Goal: Check status: Check status

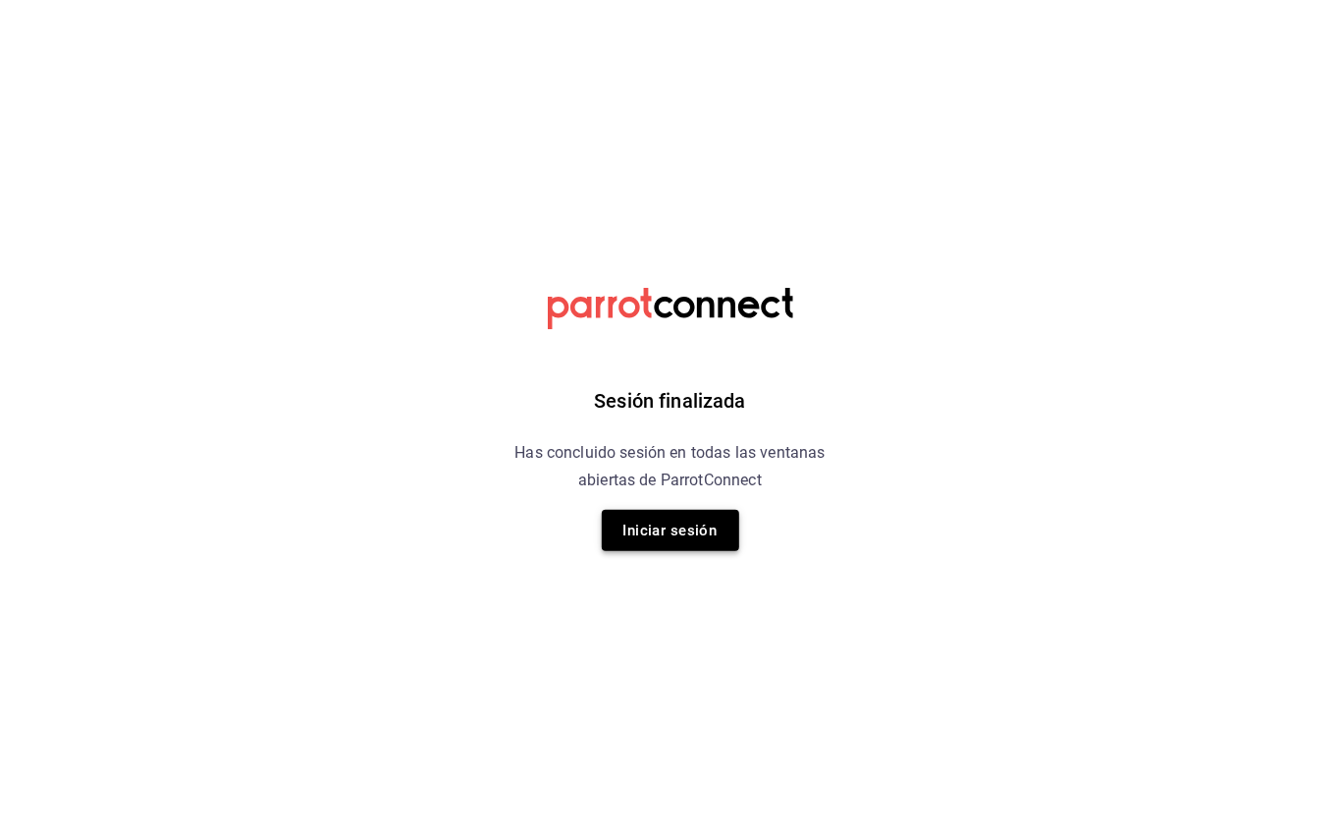
click at [716, 520] on button "Iniciar sesión" at bounding box center [670, 530] width 137 height 41
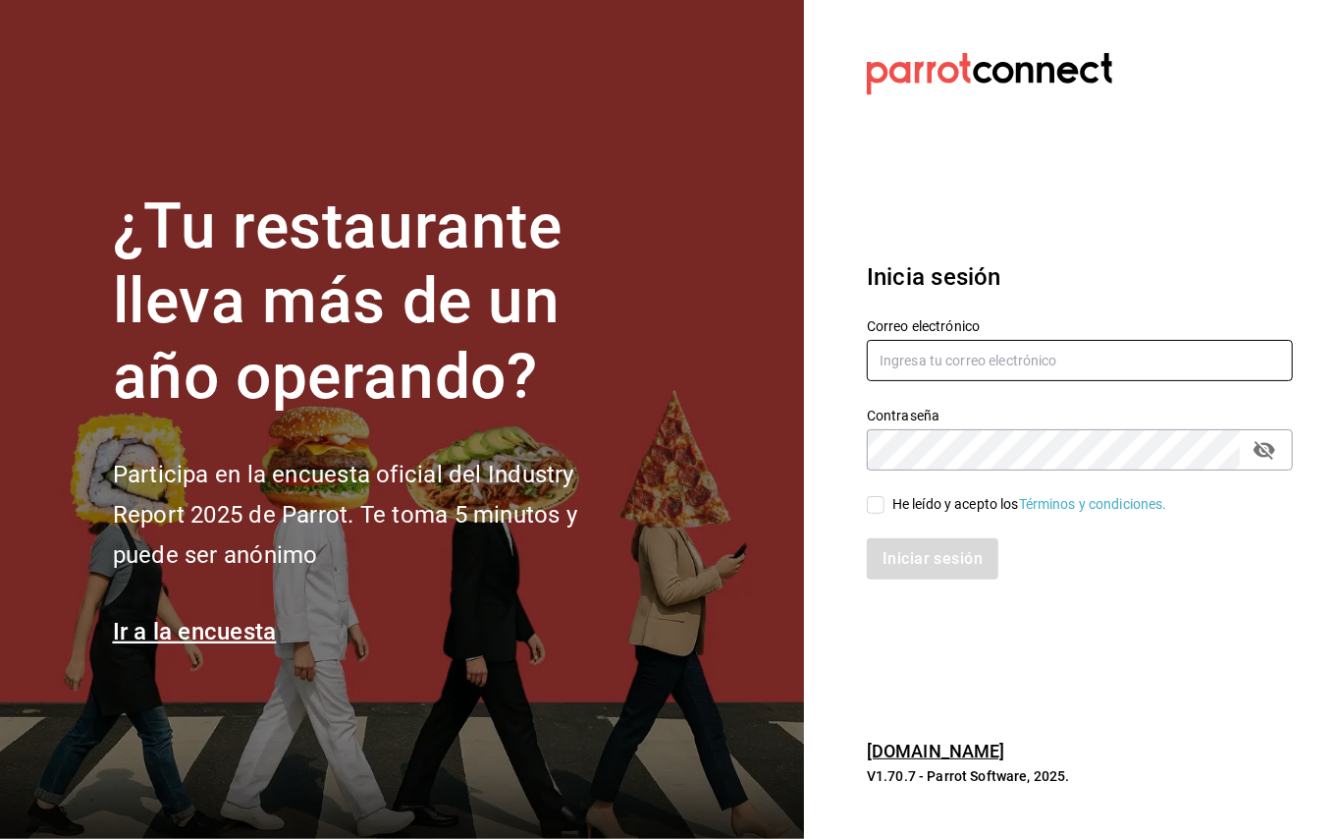
type input "[EMAIL_ADDRESS][DOMAIN_NAME]"
click at [869, 507] on input "He leído y acepto los Términos y condiciones." at bounding box center [876, 505] width 18 height 18
checkbox input "true"
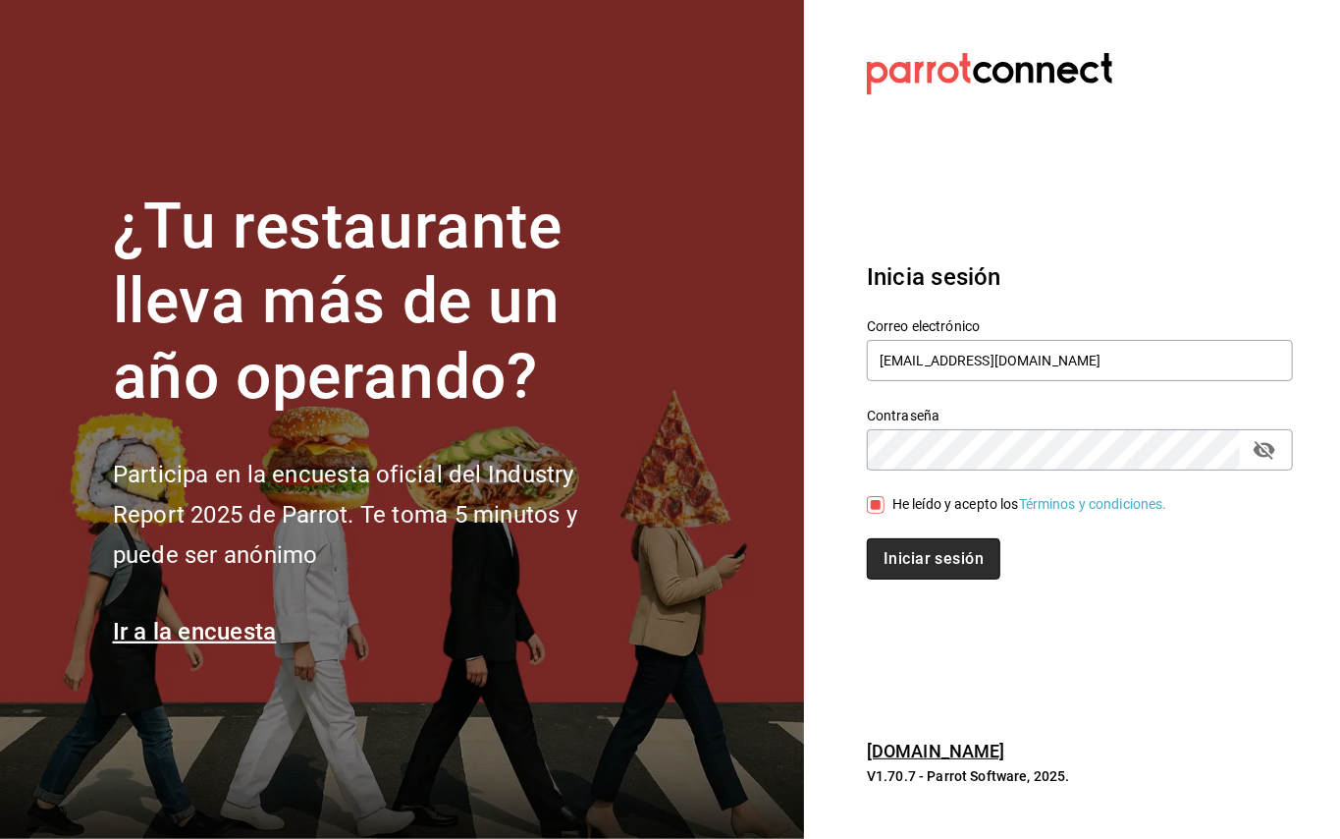
click at [903, 546] on button "Iniciar sesión" at bounding box center [934, 558] width 134 height 41
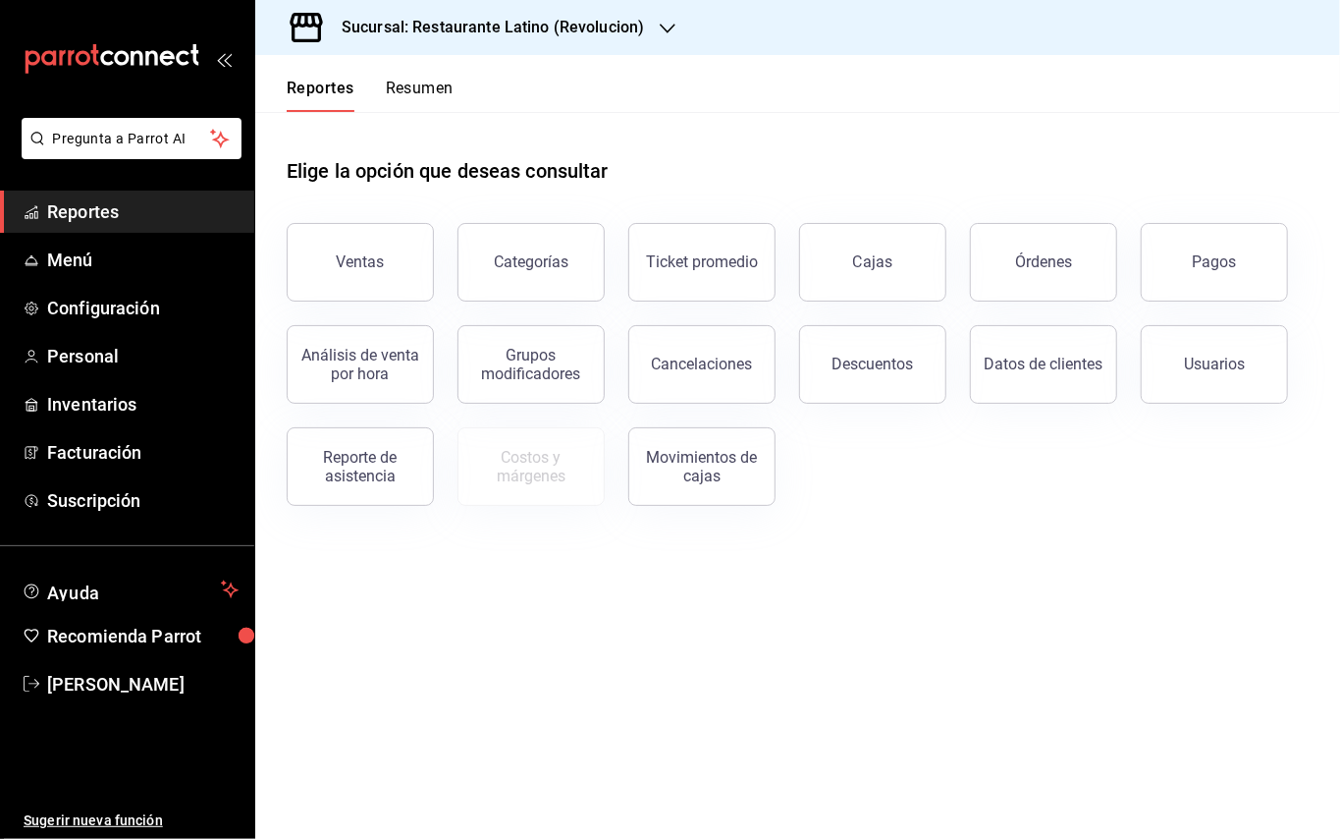
click at [1245, 234] on button "Pagos" at bounding box center [1214, 262] width 147 height 79
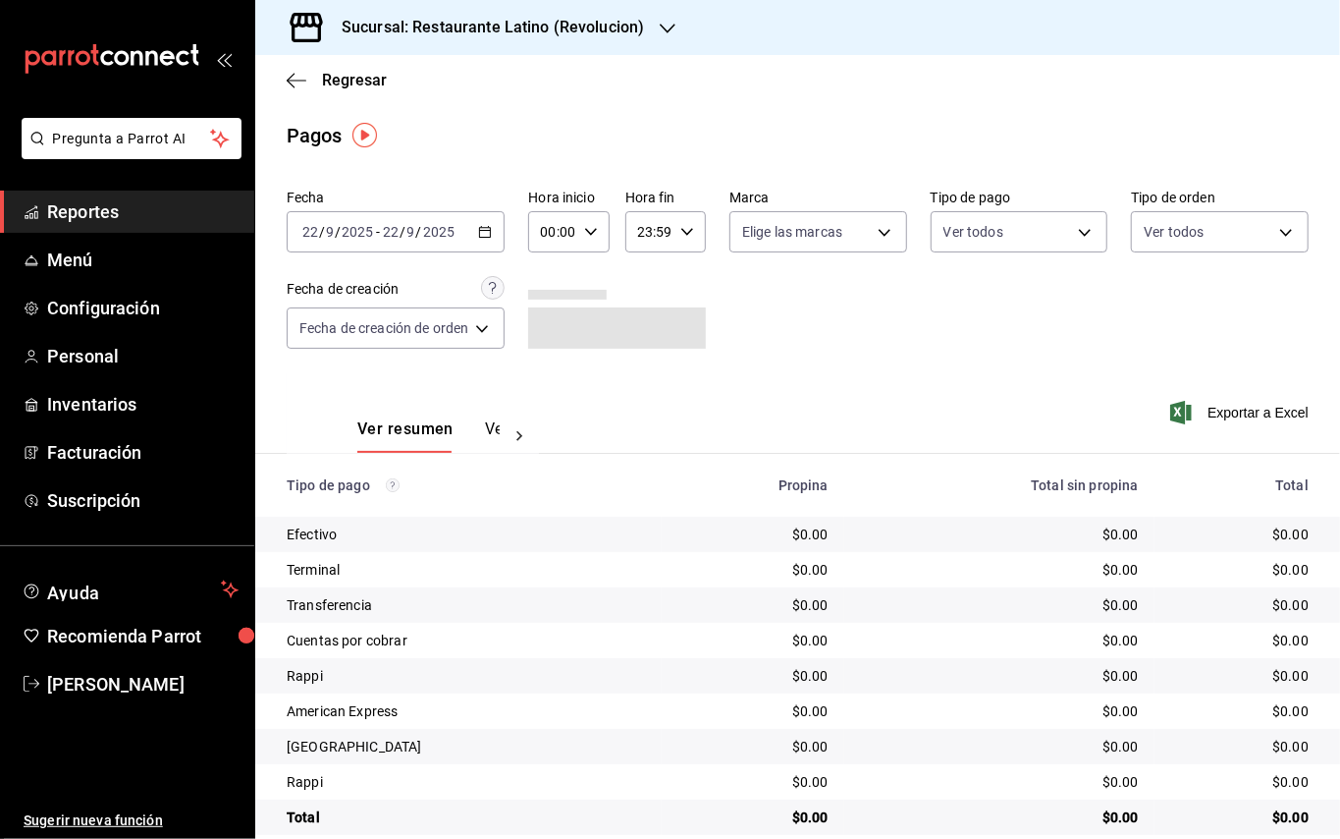
click at [609, 24] on h3 "Sucursal: Restaurante Latino (Revolucion)" at bounding box center [485, 28] width 318 height 24
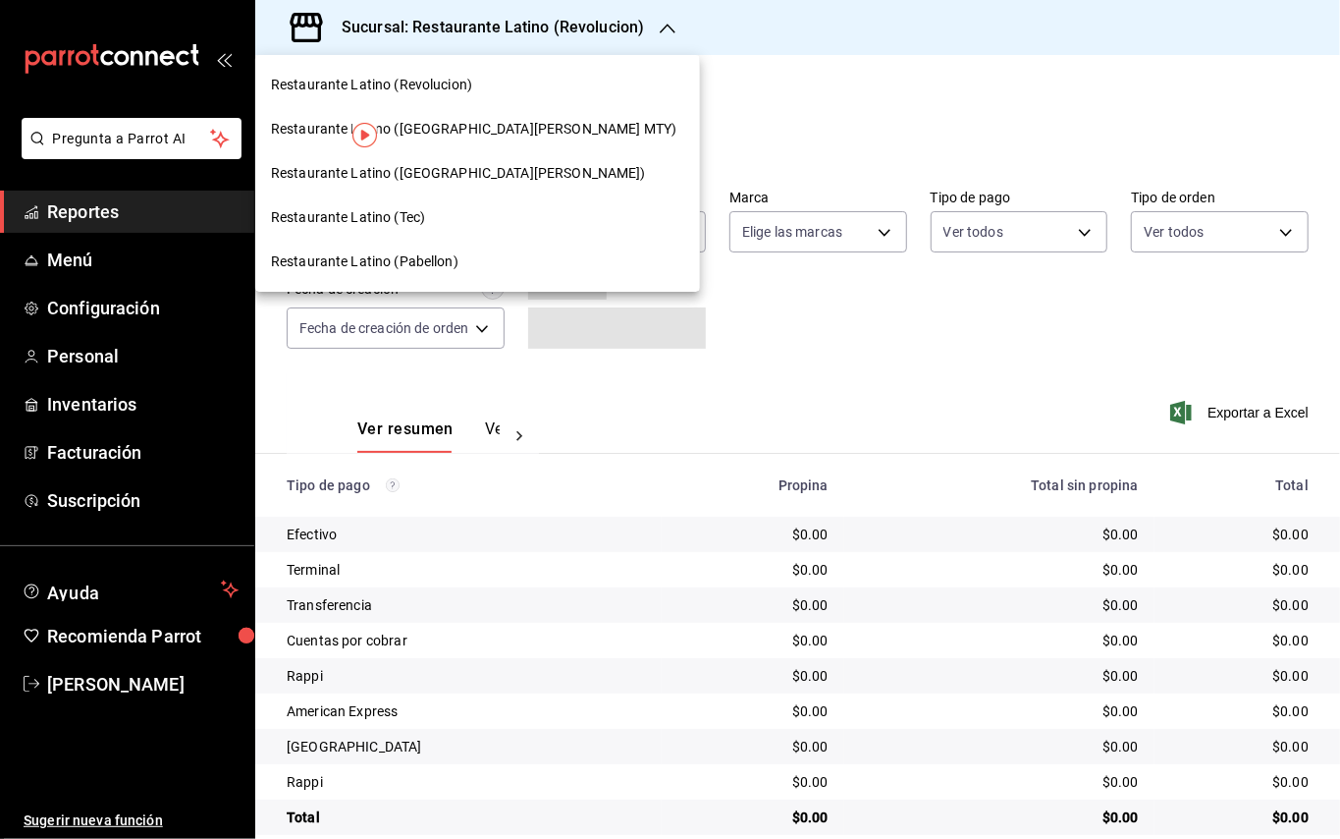
click at [453, 135] on span "Restaurante Latino ([GEOGRAPHIC_DATA][PERSON_NAME] MTY)" at bounding box center [474, 129] width 406 height 21
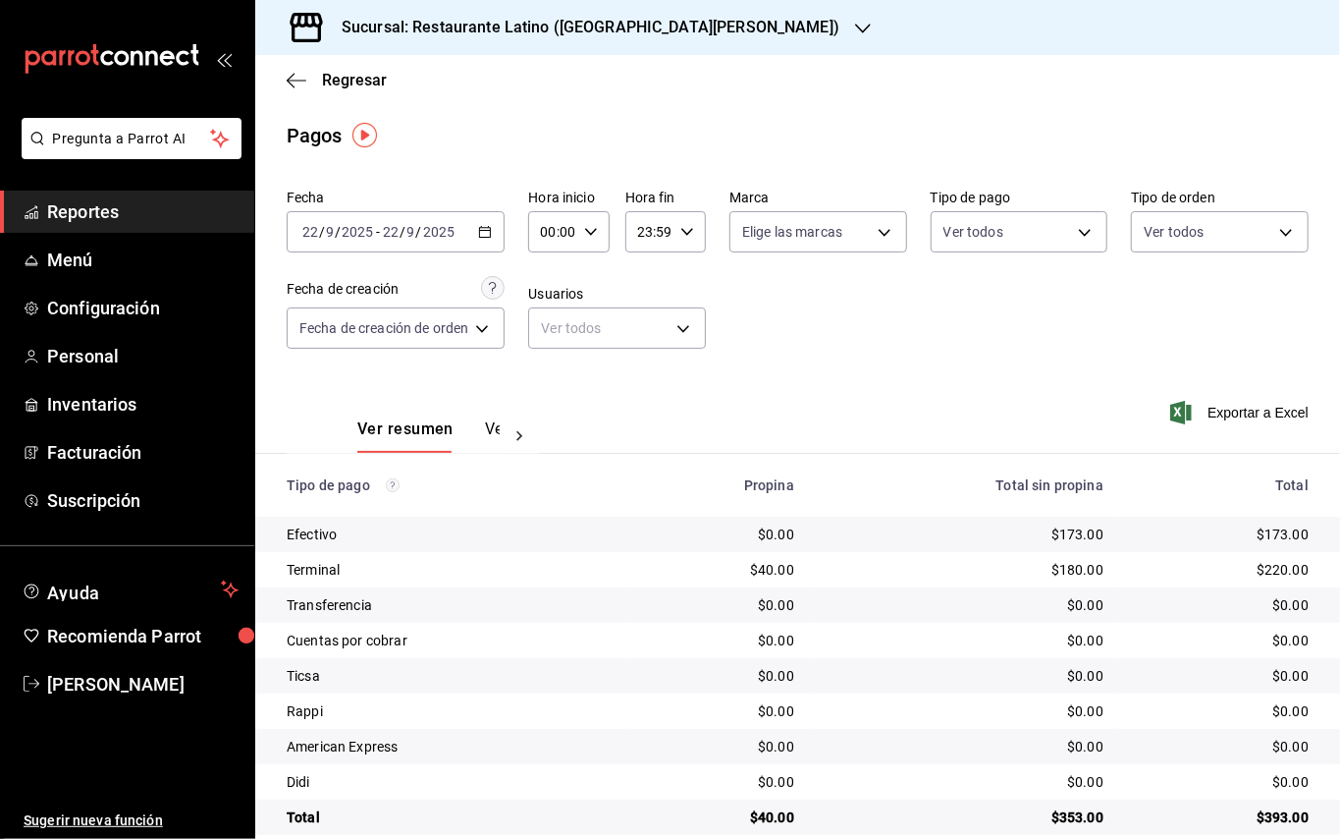
click at [500, 226] on div "[DATE] [DATE] - [DATE] [DATE]" at bounding box center [396, 231] width 218 height 41
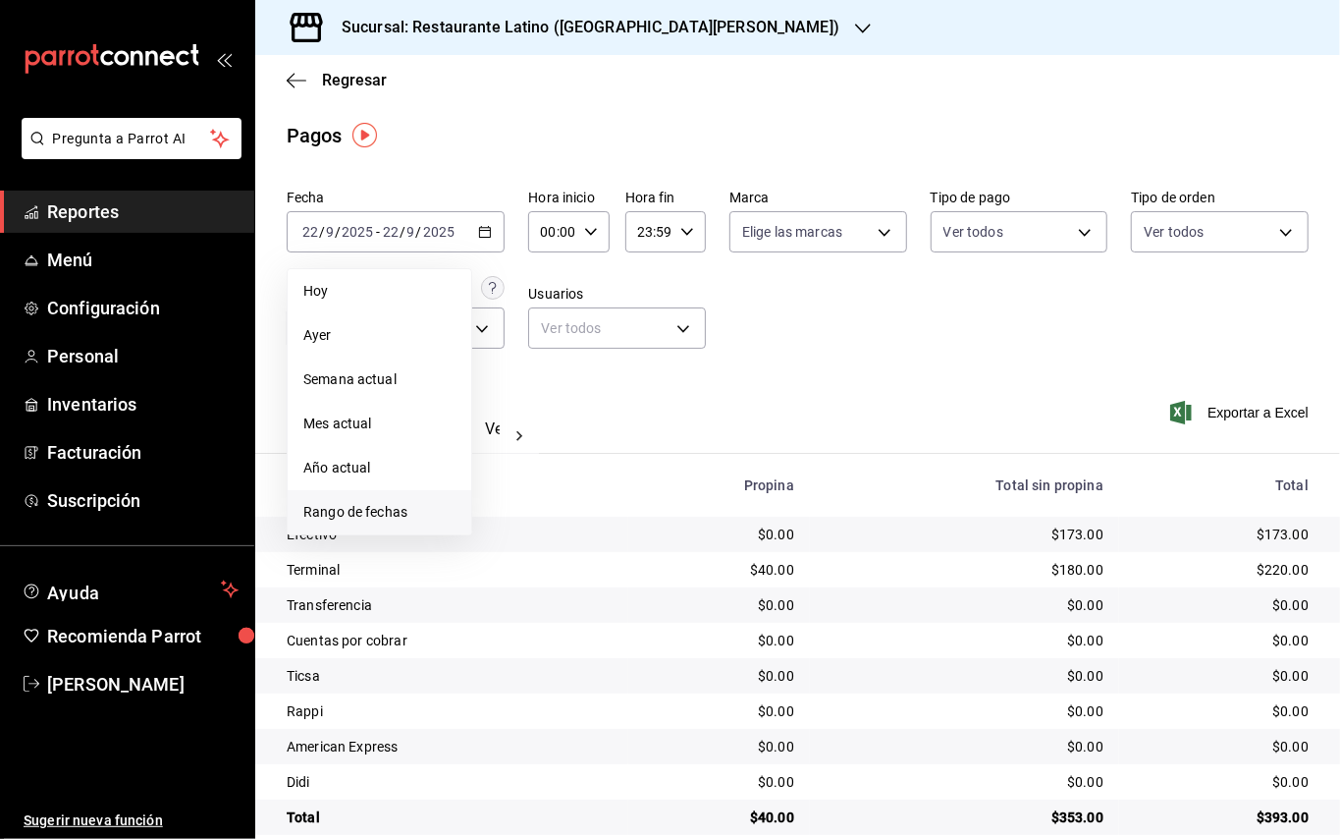
click at [410, 497] on li "Rango de fechas" at bounding box center [380, 512] width 184 height 44
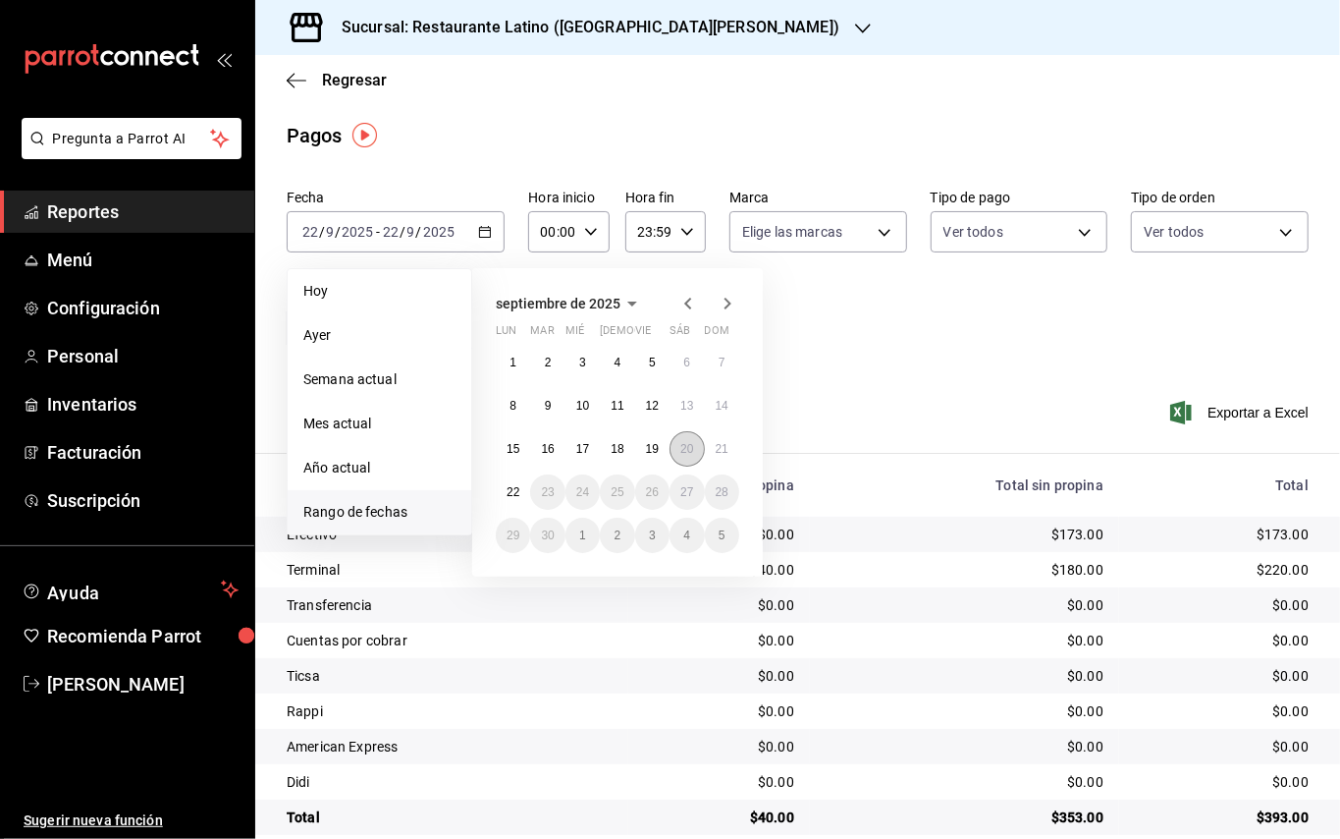
click at [685, 445] on abbr "20" at bounding box center [687, 449] width 13 height 14
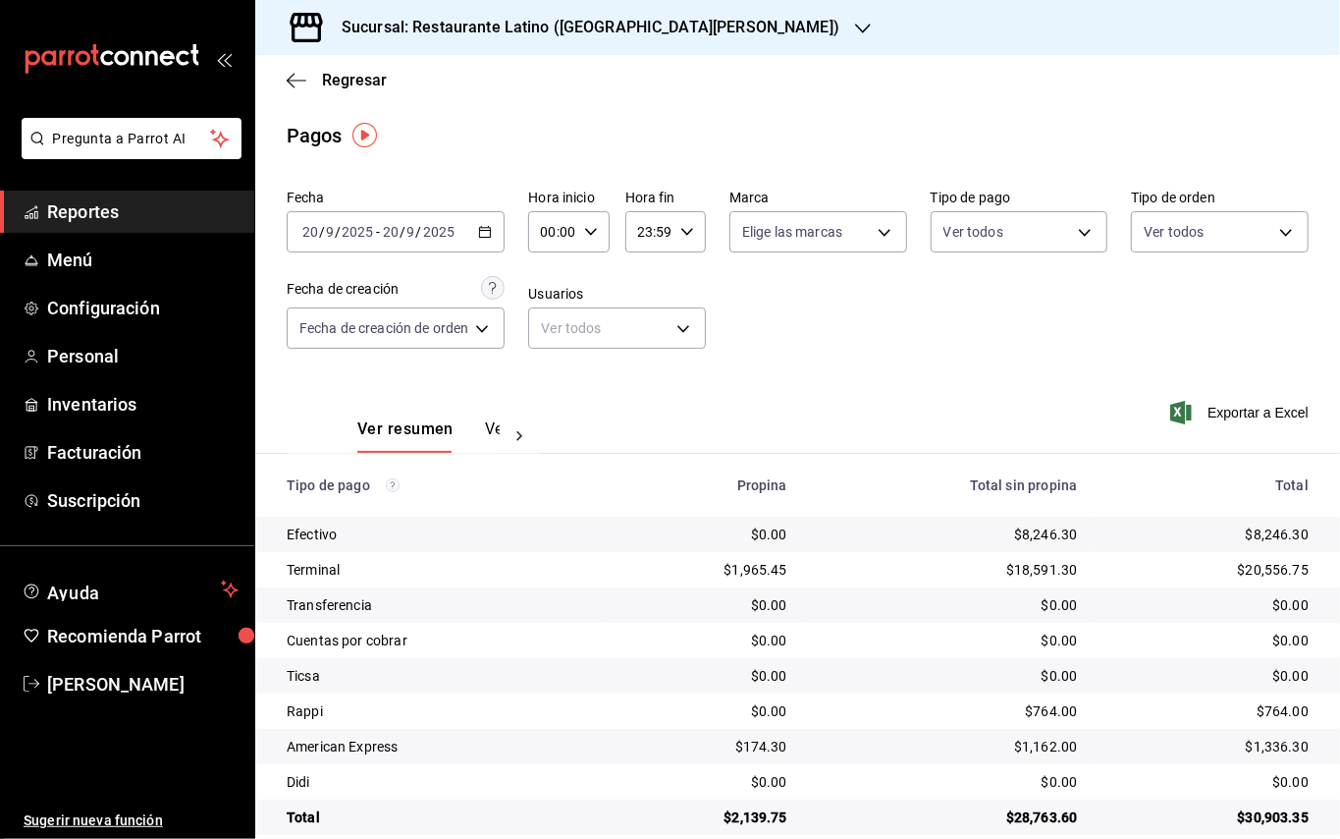
click at [855, 35] on icon "button" at bounding box center [863, 29] width 16 height 16
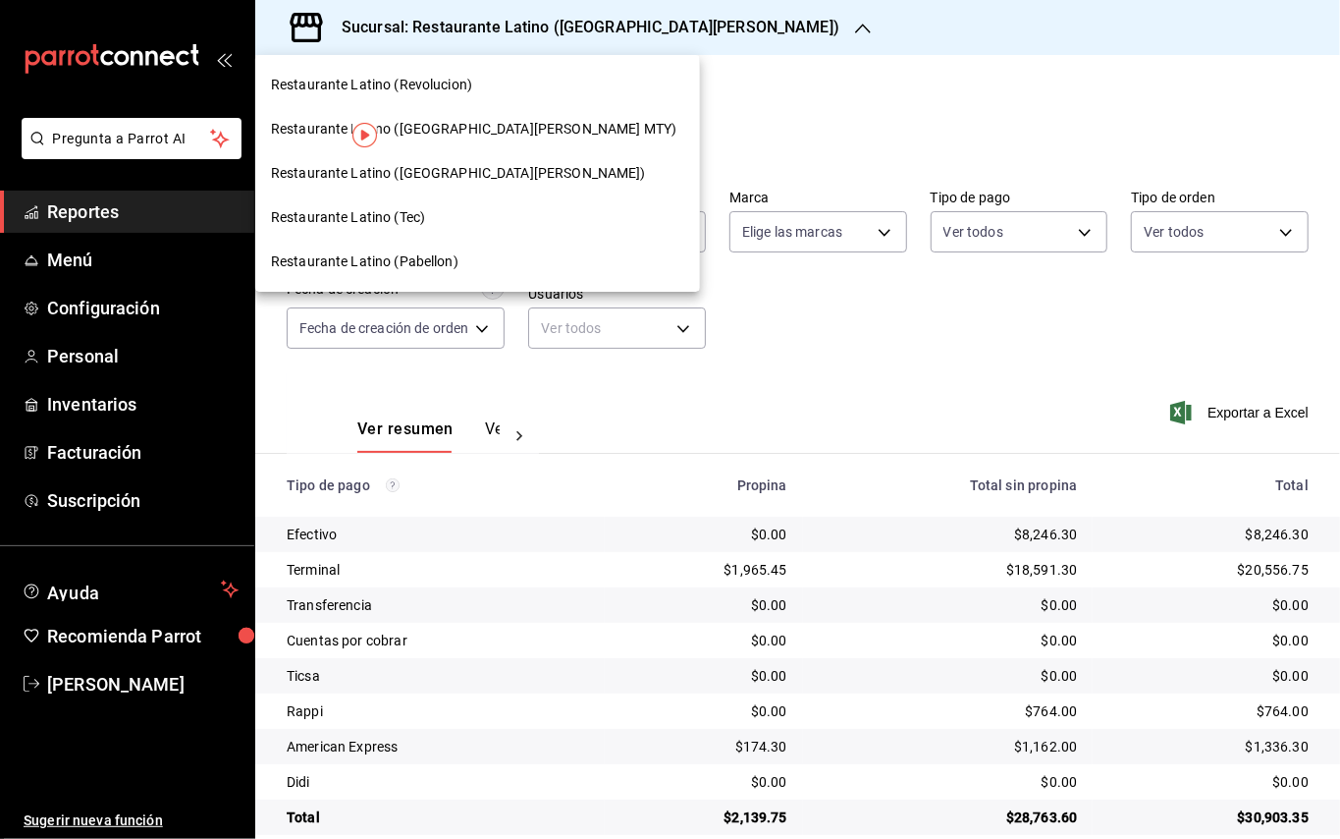
click at [454, 81] on span "Restaurante Latino (Revolucion)" at bounding box center [371, 85] width 201 height 21
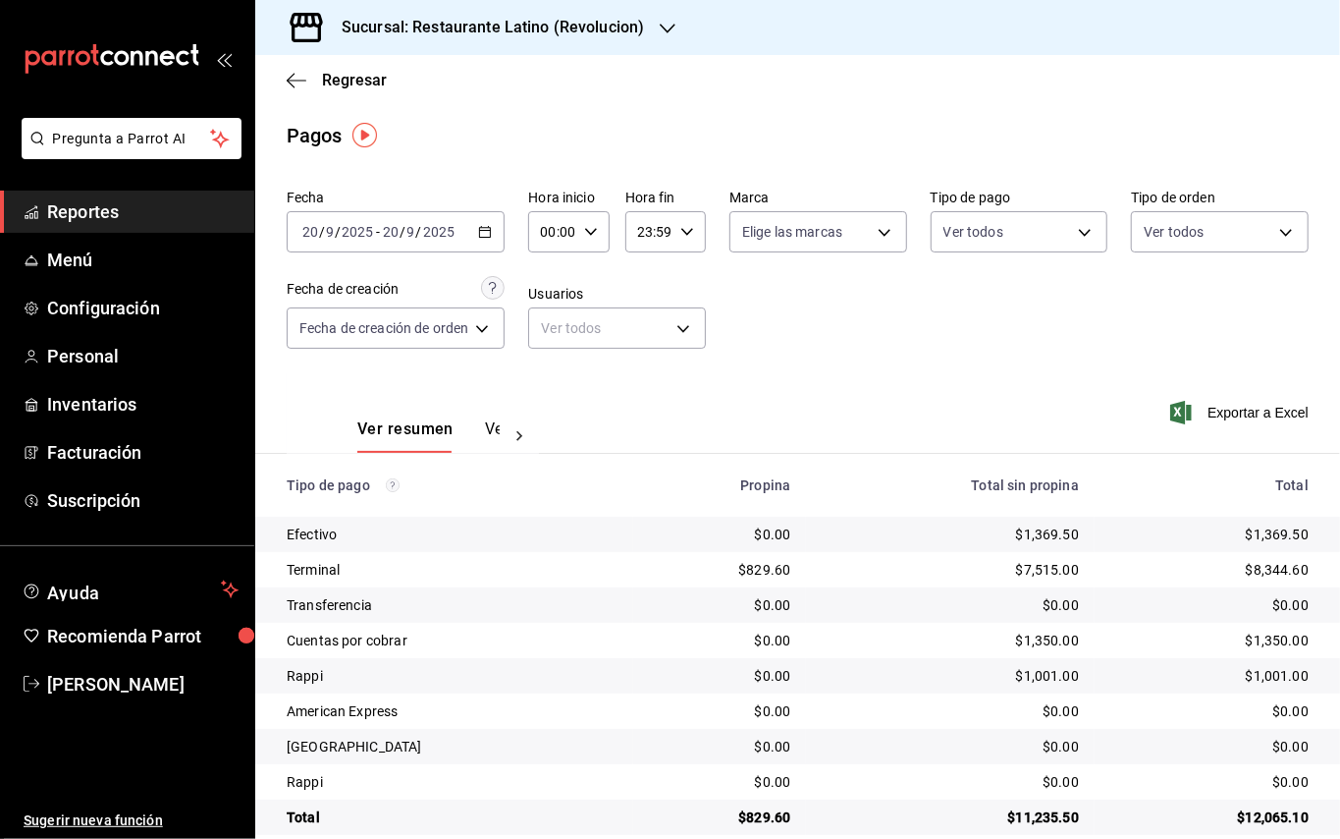
click at [562, 41] on div "Sucursal: Restaurante Latino (Revolucion)" at bounding box center [477, 27] width 412 height 55
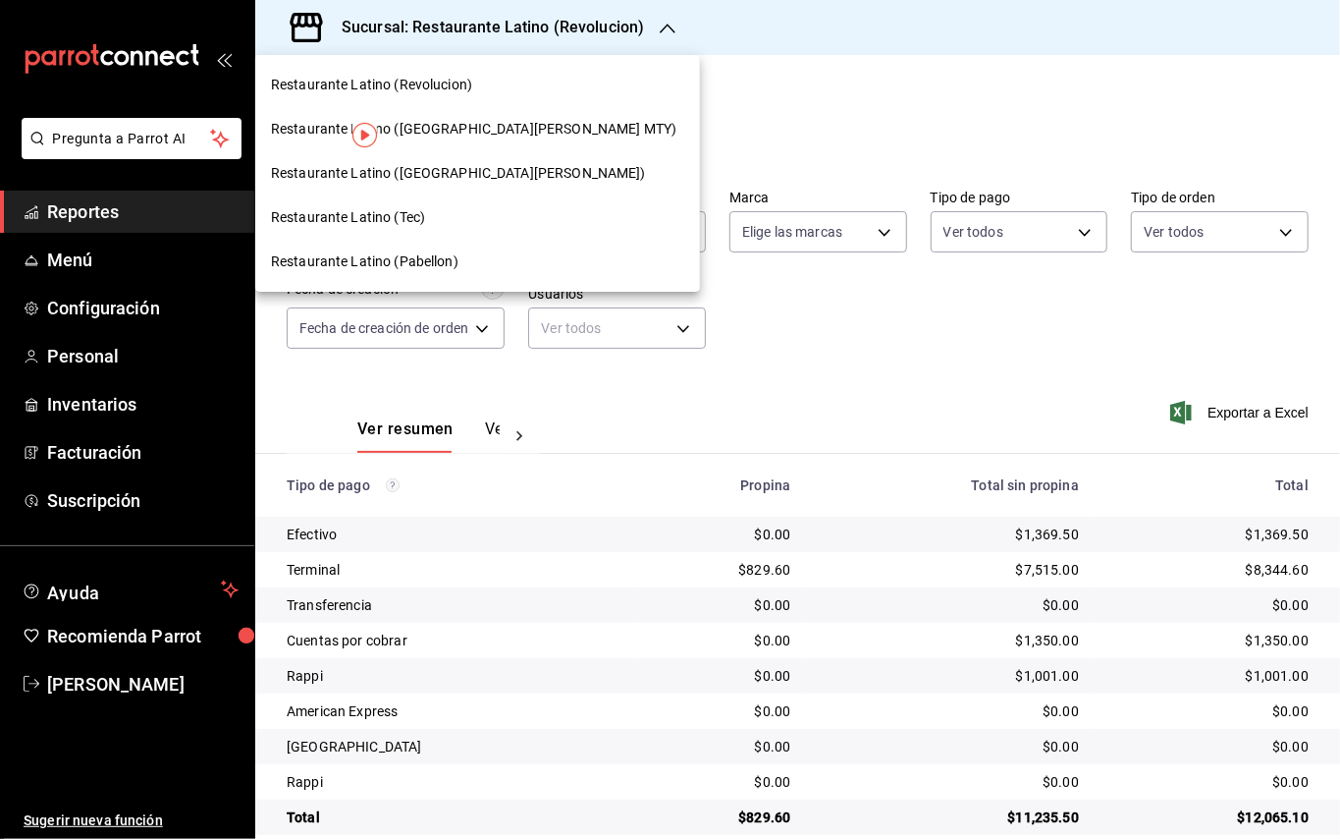
click at [426, 269] on span "Restaurante Latino (Pabellon)" at bounding box center [365, 261] width 188 height 21
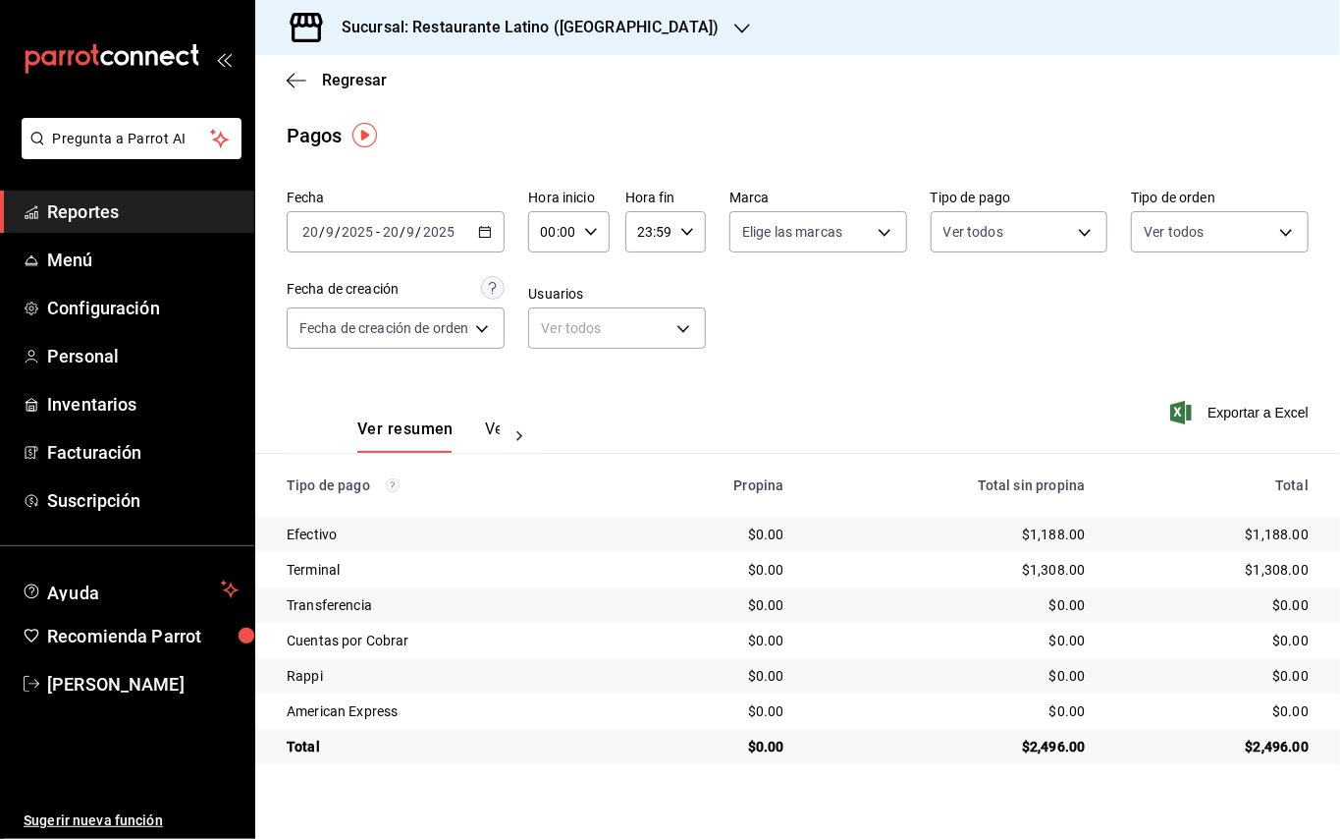
click at [483, 22] on h3 "Sucursal: Restaurante Latino ([GEOGRAPHIC_DATA])" at bounding box center [522, 28] width 393 height 24
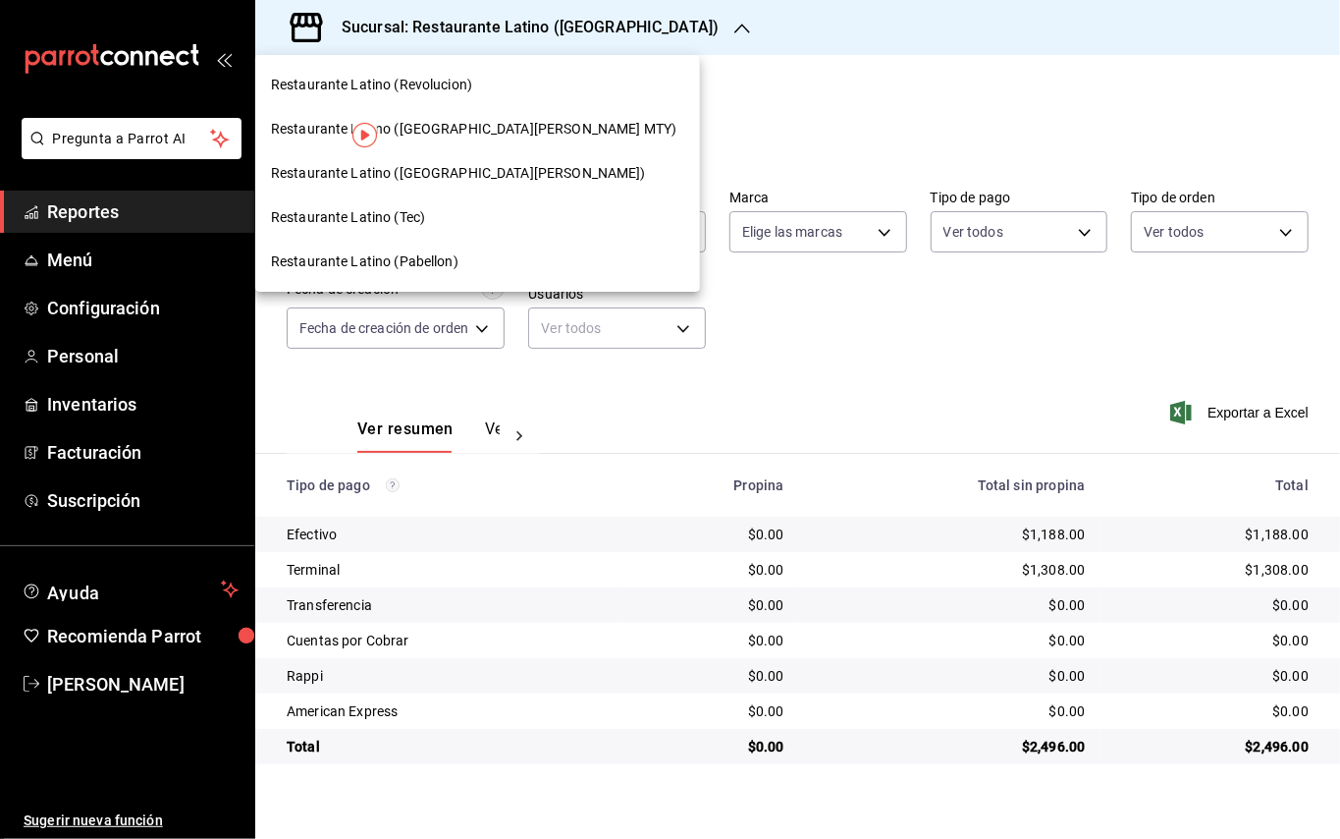
click at [452, 158] on div "Restaurante Latino ([GEOGRAPHIC_DATA][PERSON_NAME])" at bounding box center [477, 173] width 445 height 44
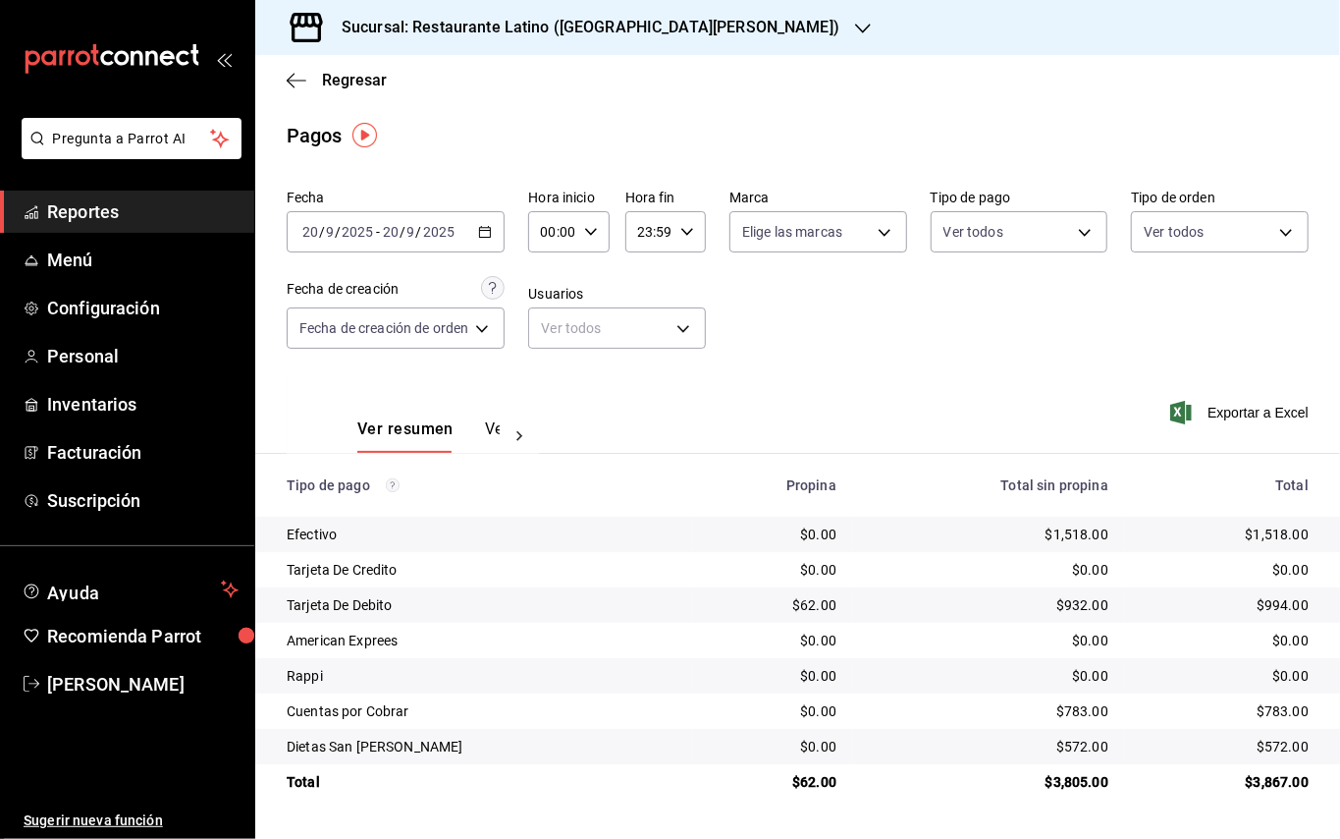
click at [507, 432] on div at bounding box center [519, 435] width 39 height 33
click at [593, 25] on h3 "Sucursal: Restaurante Latino ([GEOGRAPHIC_DATA][PERSON_NAME])" at bounding box center [583, 28] width 514 height 24
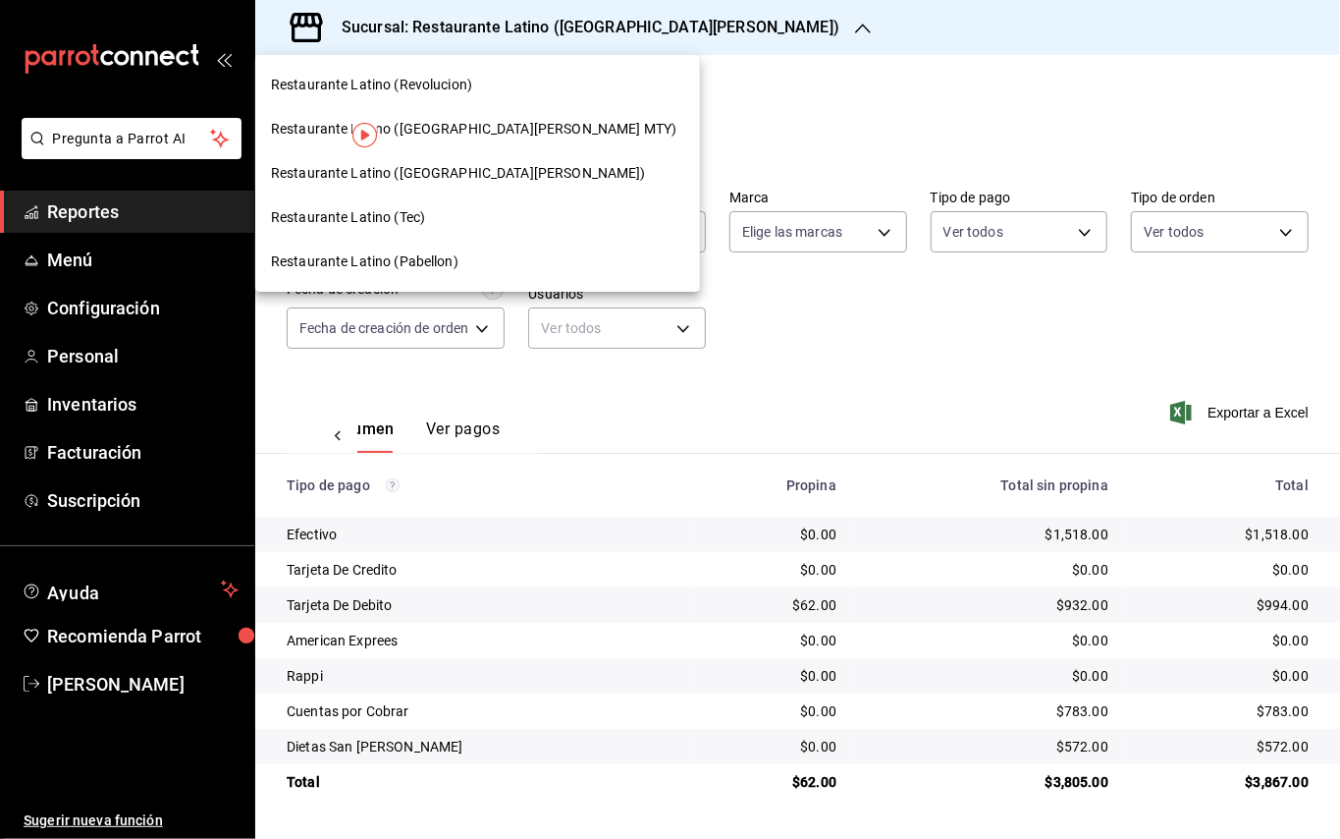
click at [461, 220] on div "Restaurante Latino (Tec)" at bounding box center [477, 217] width 413 height 21
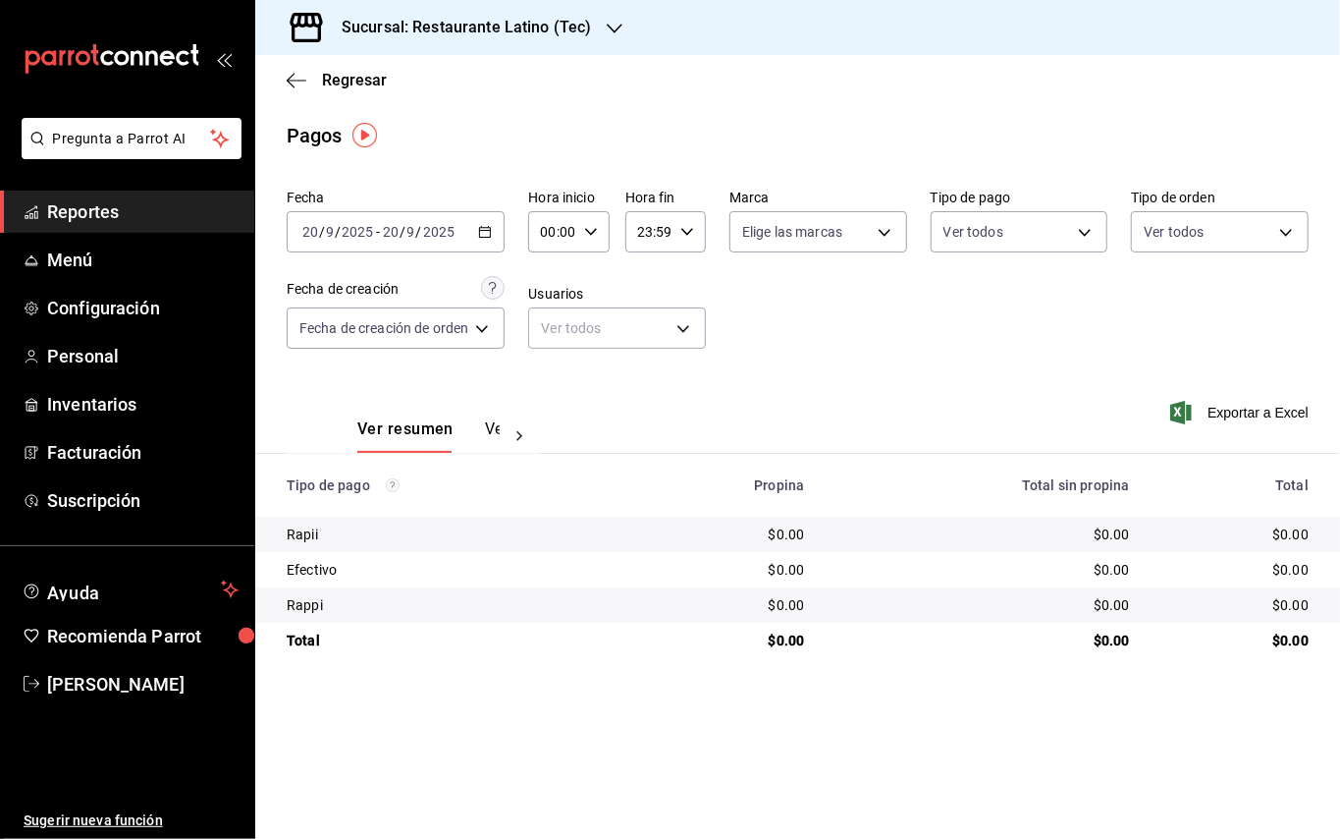
click at [540, 45] on div "Sucursal: Restaurante Latino (Tec)" at bounding box center [450, 27] width 359 height 55
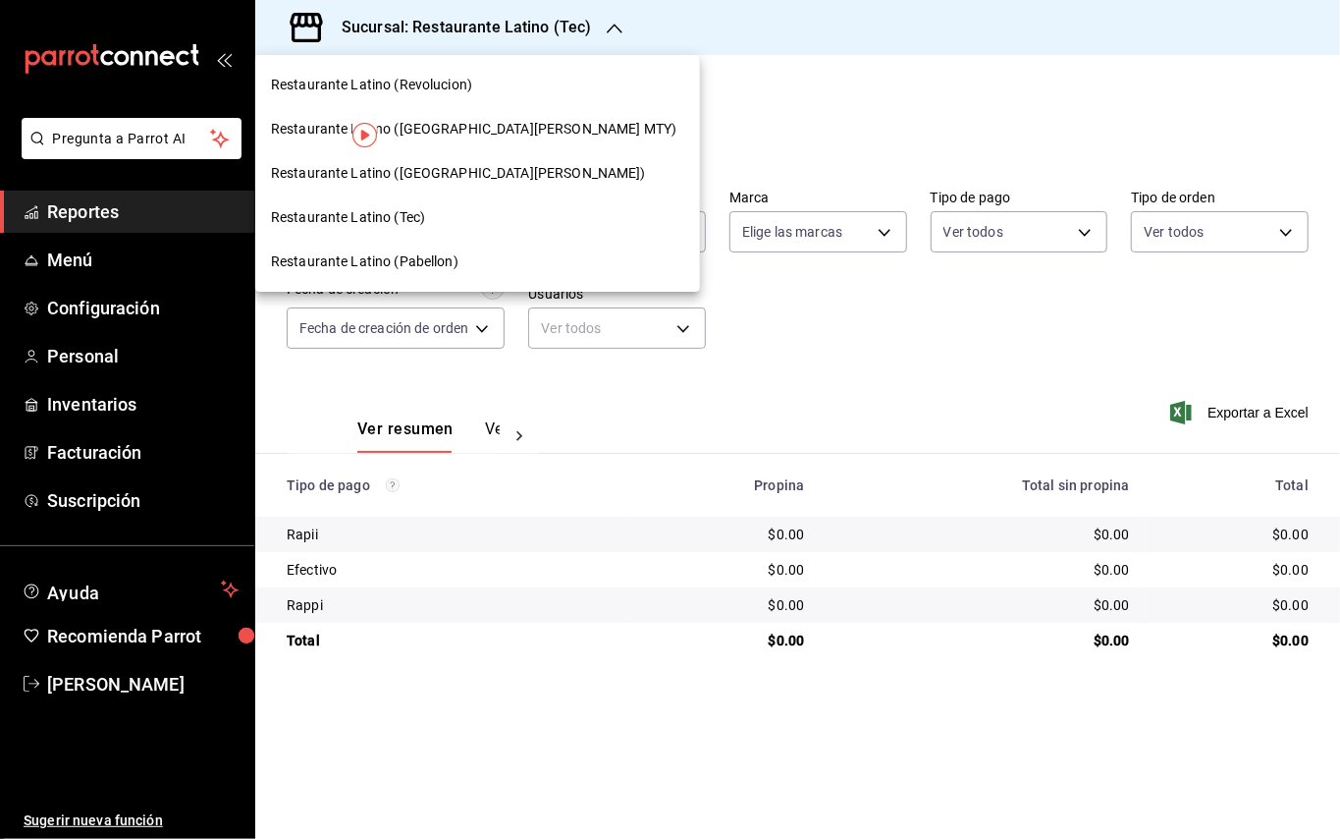
click at [477, 132] on span "Restaurante Latino ([GEOGRAPHIC_DATA][PERSON_NAME] MTY)" at bounding box center [474, 129] width 406 height 21
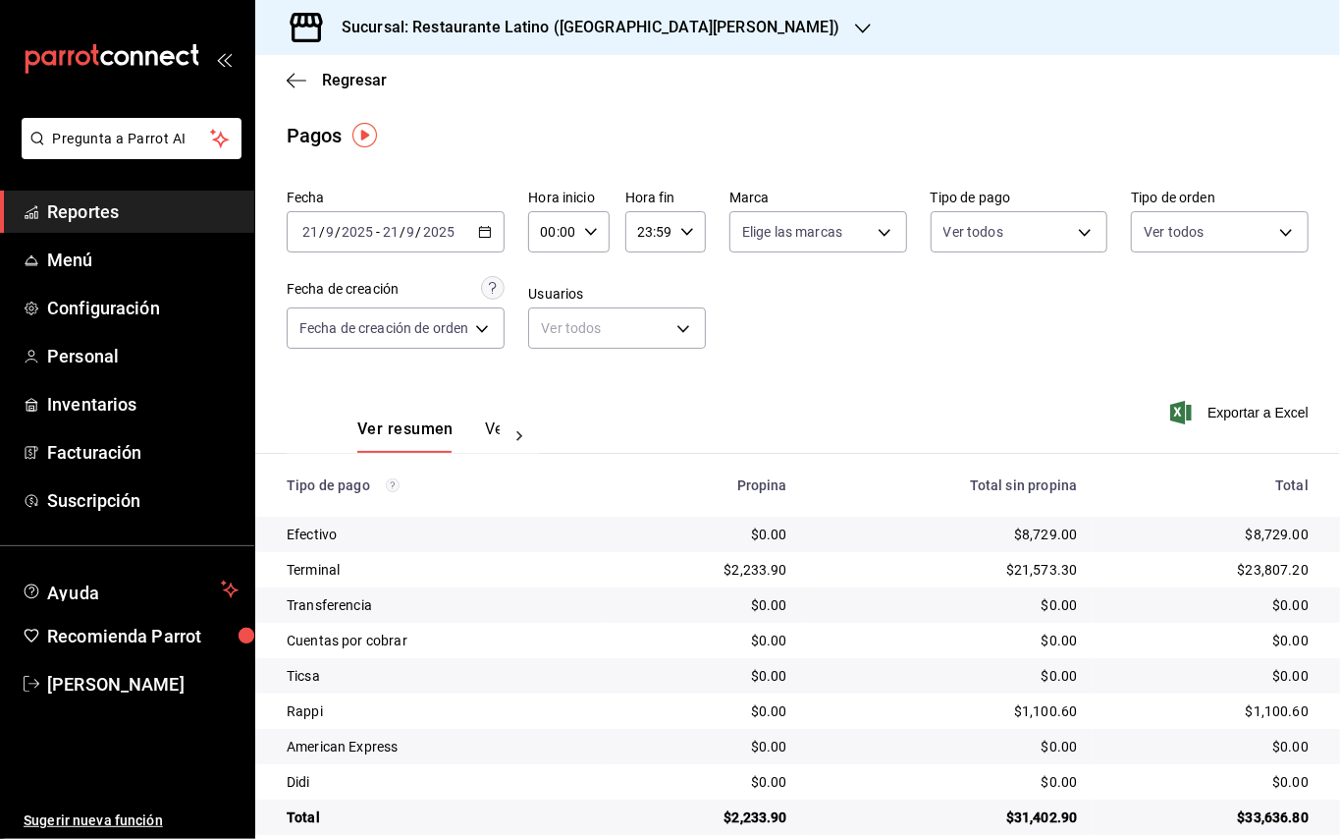
click at [492, 225] on icon "button" at bounding box center [485, 232] width 14 height 14
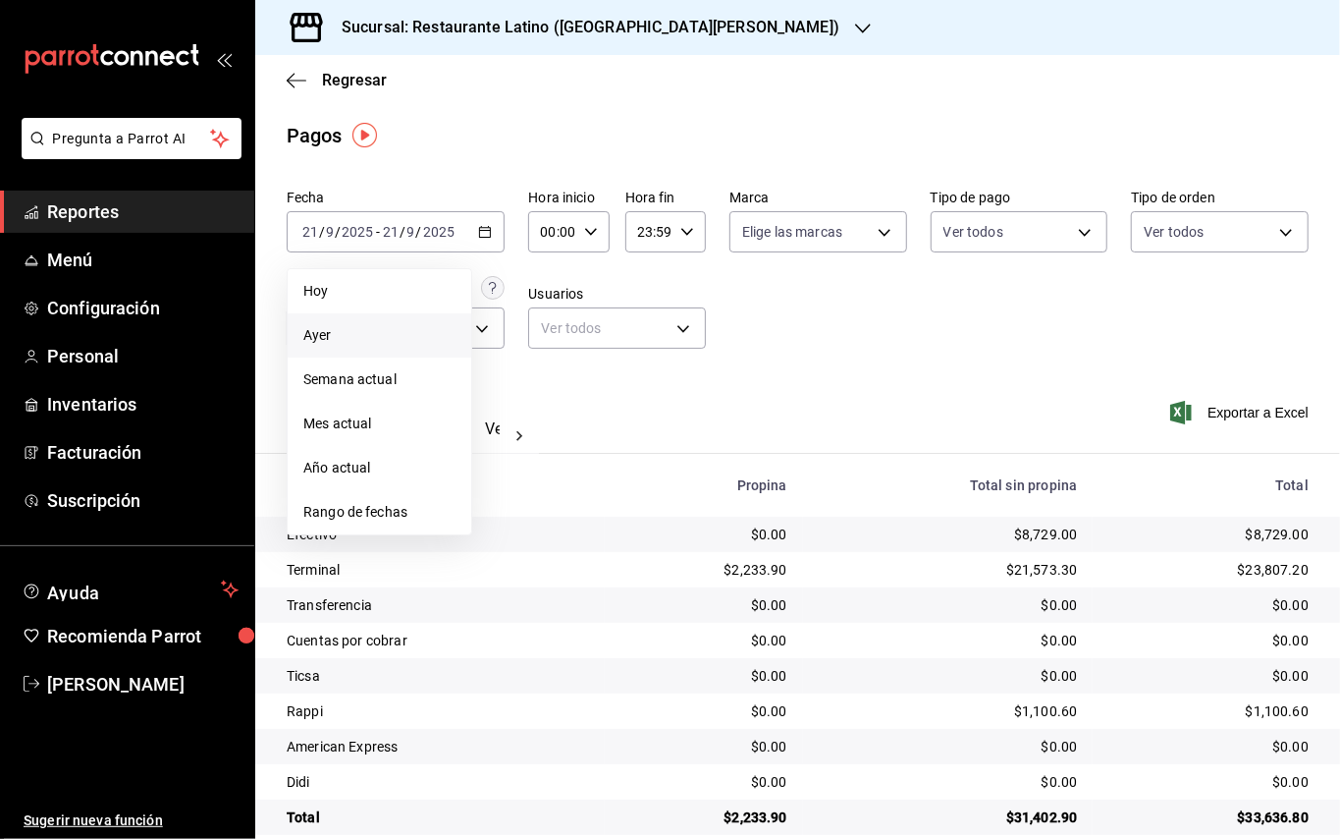
click at [593, 91] on div "Regresar" at bounding box center [797, 80] width 1085 height 50
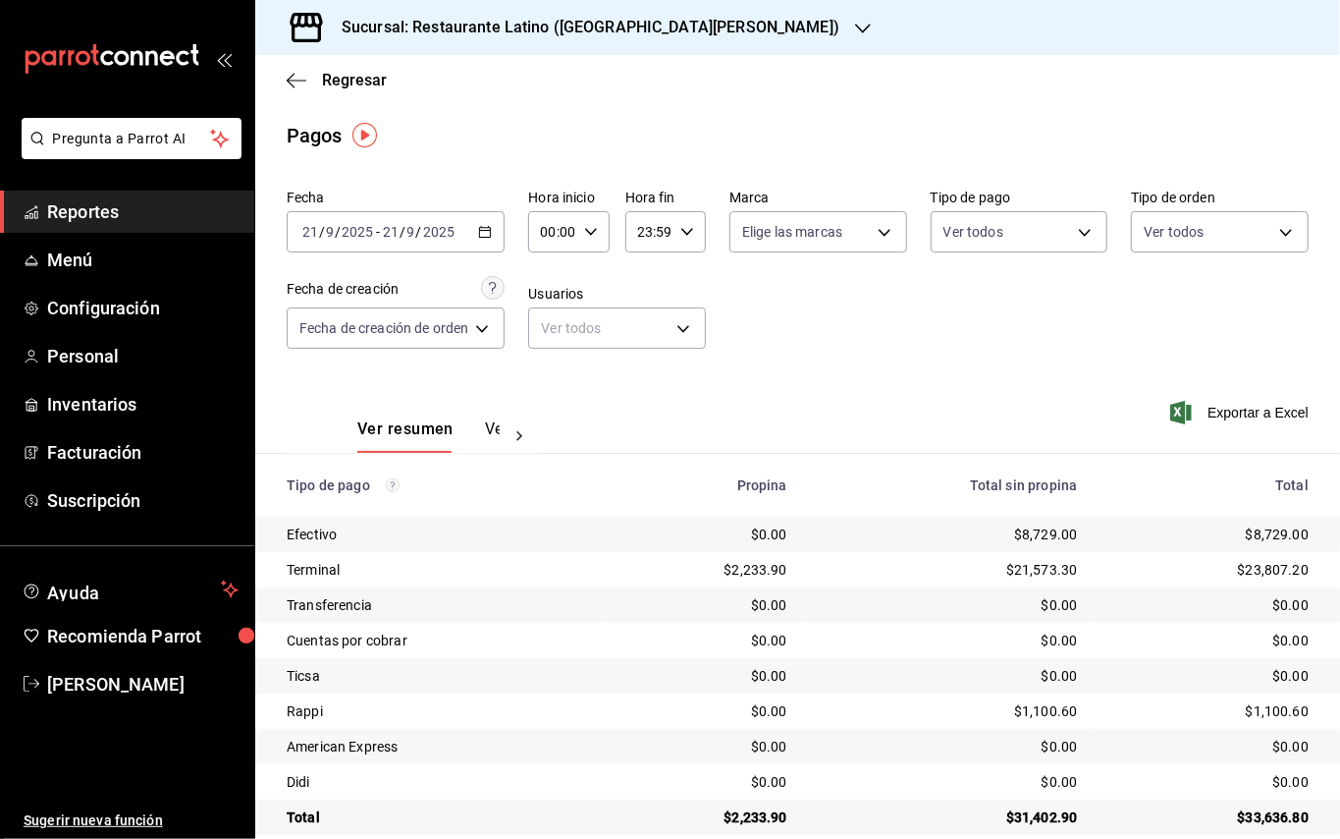
click at [688, 12] on div "Sucursal: Restaurante Latino ([GEOGRAPHIC_DATA][PERSON_NAME])" at bounding box center [575, 27] width 608 height 55
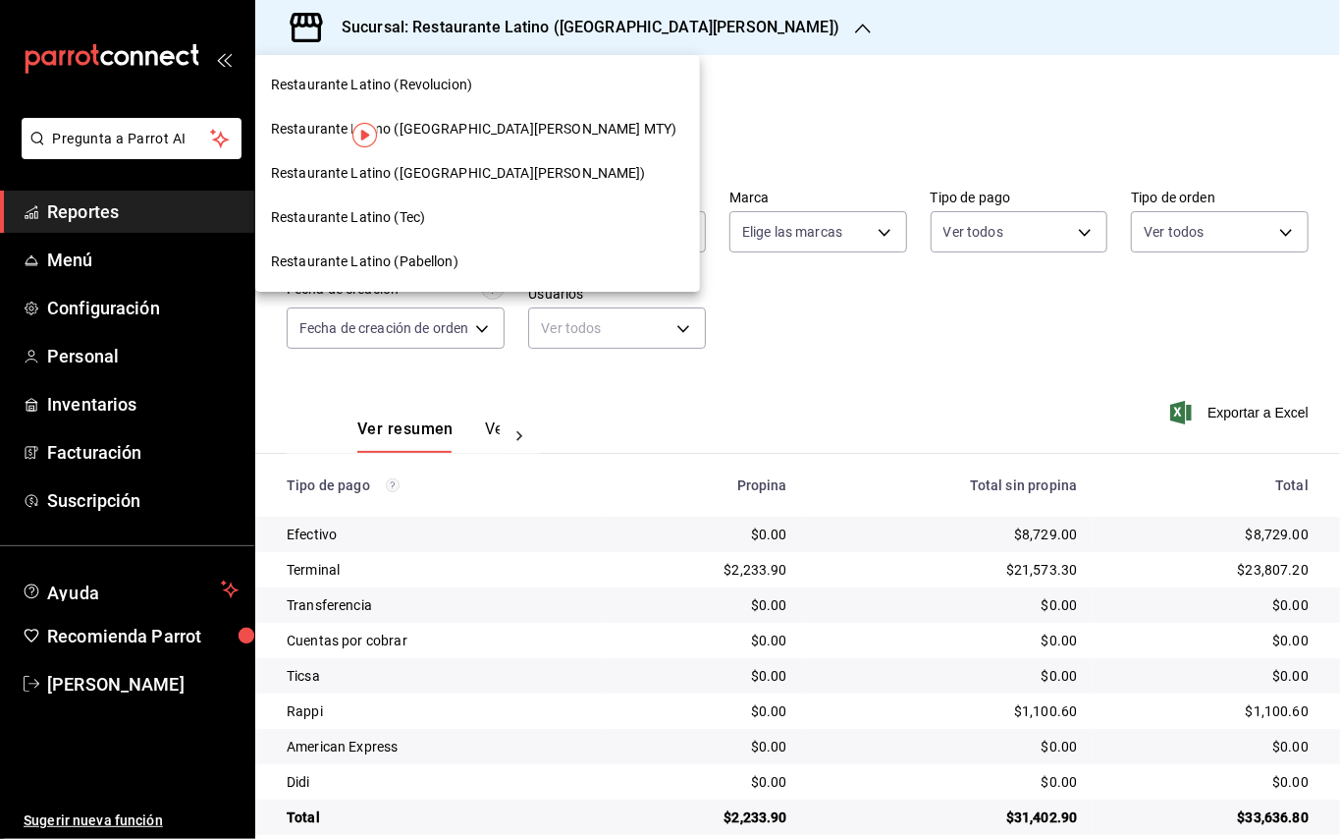
click at [493, 82] on div "Restaurante Latino (Revolucion)" at bounding box center [477, 85] width 413 height 21
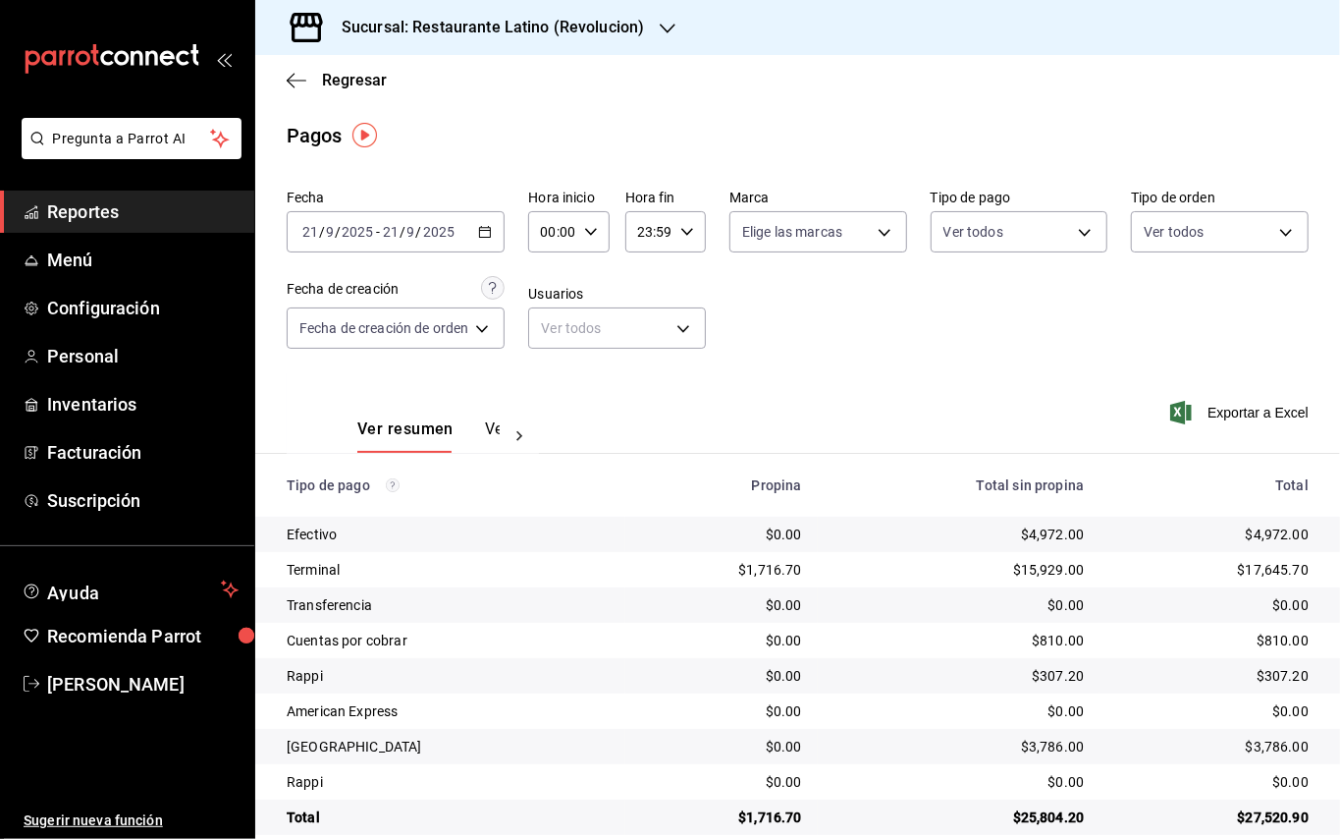
click at [487, 45] on div "Sucursal: Restaurante Latino (Revolucion)" at bounding box center [477, 27] width 412 height 55
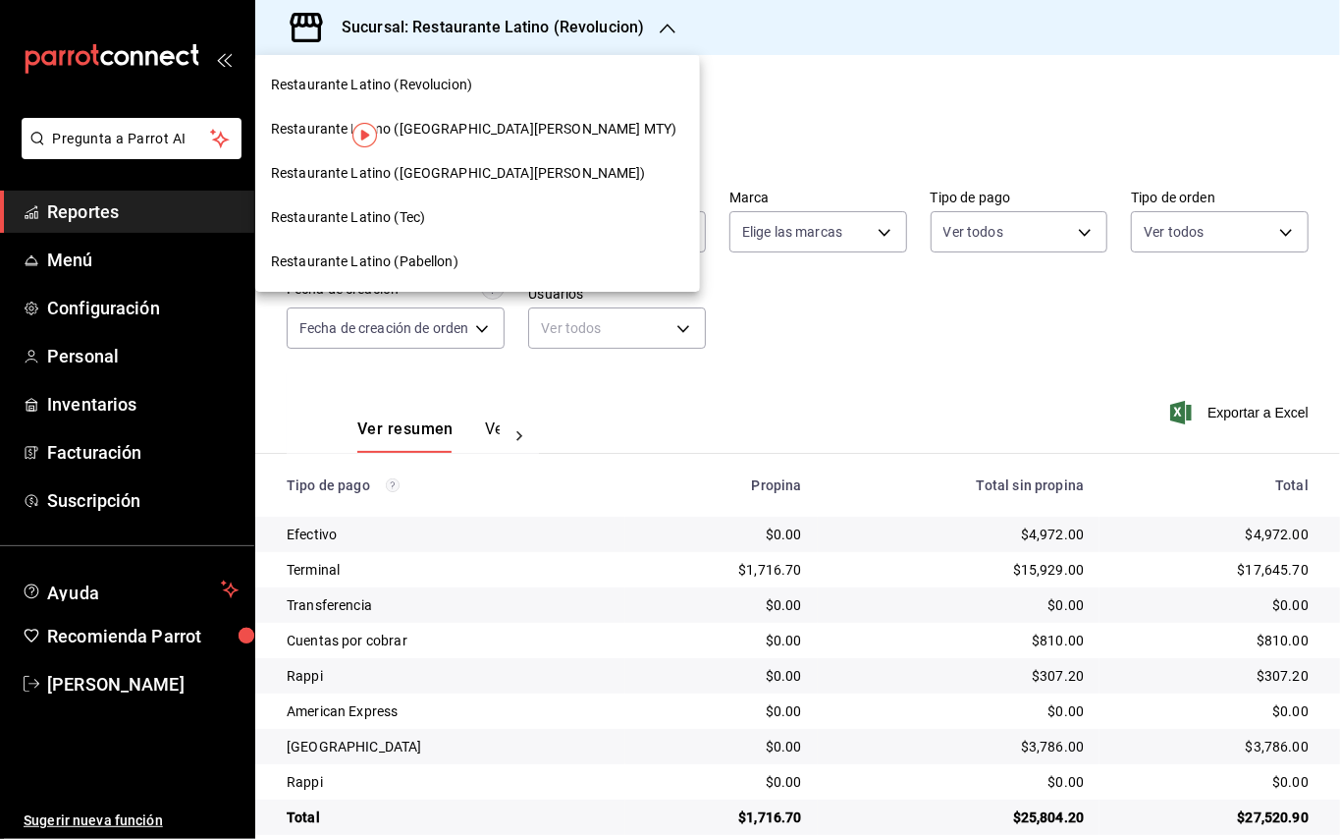
click at [410, 222] on span "Restaurante Latino (Tec)" at bounding box center [348, 217] width 154 height 21
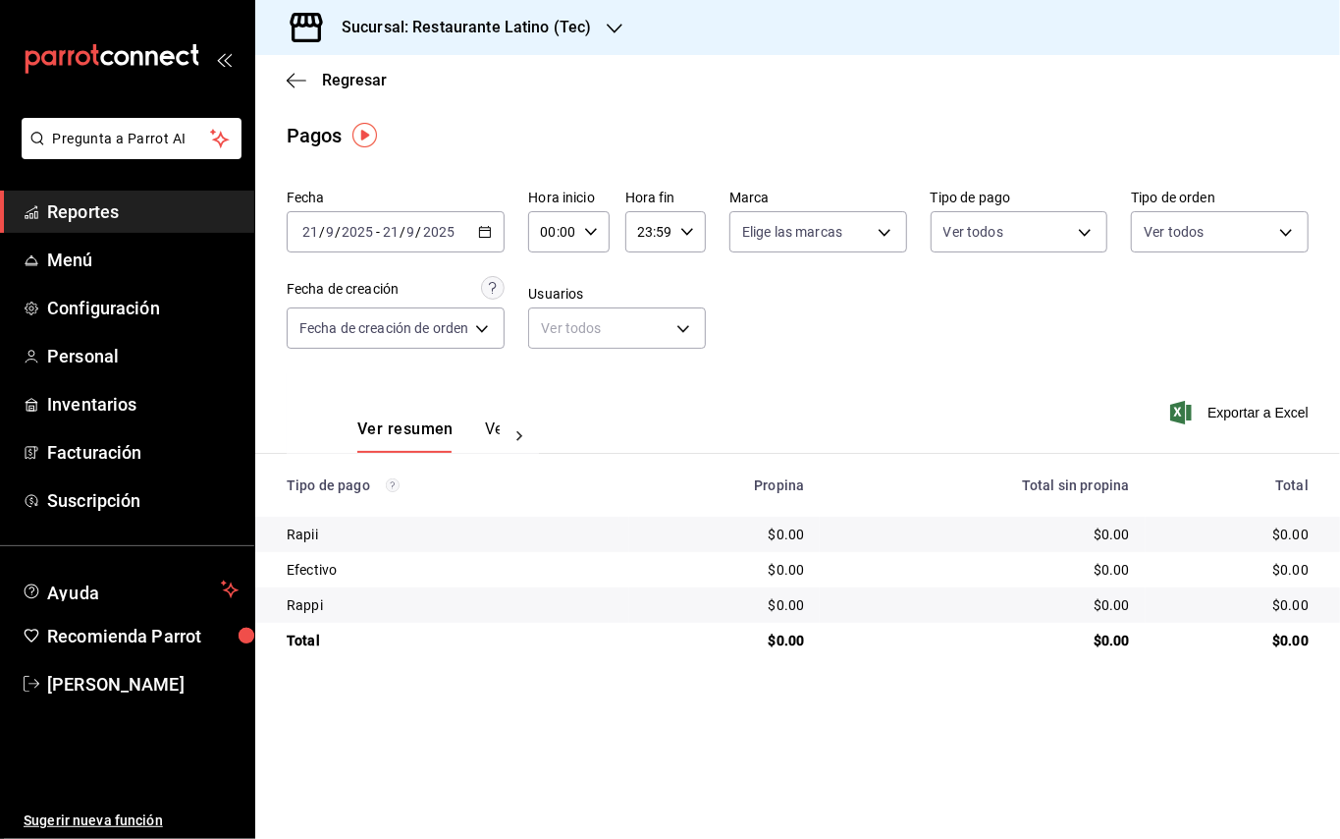
click at [1340, 65] on div "Regresar" at bounding box center [797, 80] width 1085 height 50
